Goal: Find specific page/section: Find specific page/section

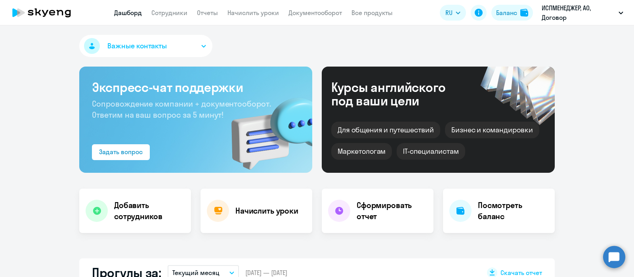
select select "30"
click at [174, 11] on link "Сотрудники" at bounding box center [169, 13] width 36 height 8
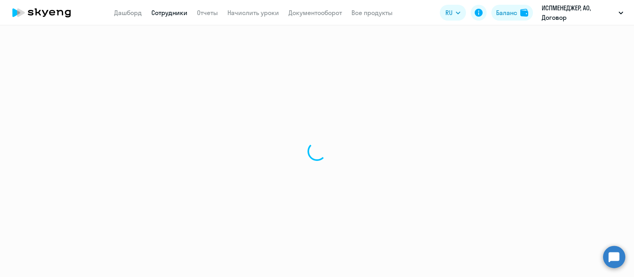
select select "30"
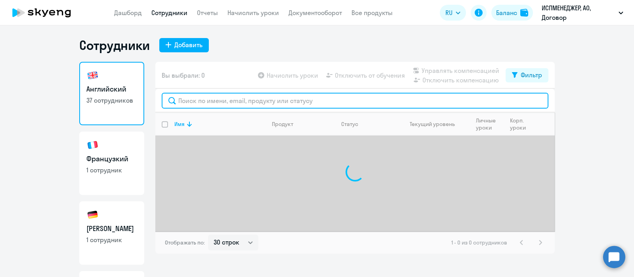
click at [206, 100] on input "text" at bounding box center [355, 101] width 387 height 16
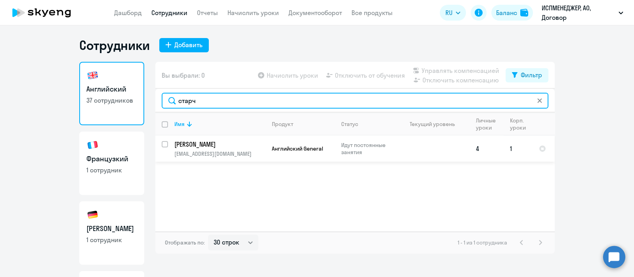
type input "старч"
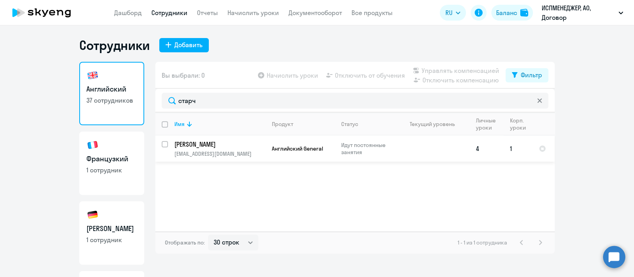
click at [208, 144] on p "[PERSON_NAME]" at bounding box center [219, 144] width 90 height 9
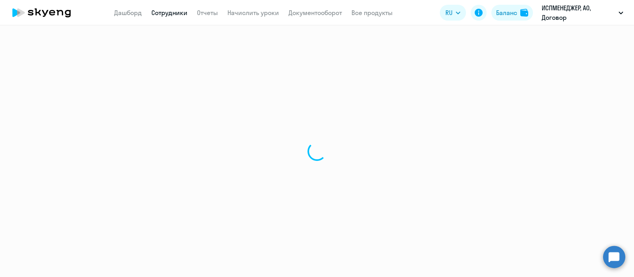
select select "english"
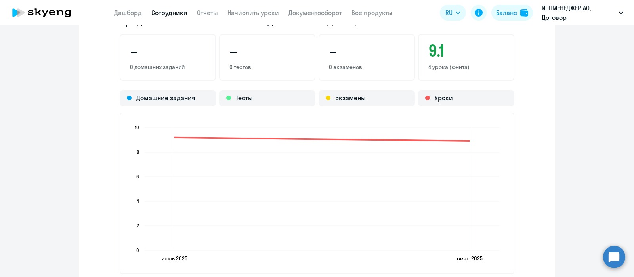
scroll to position [594, 0]
